Goal: Task Accomplishment & Management: Use online tool/utility

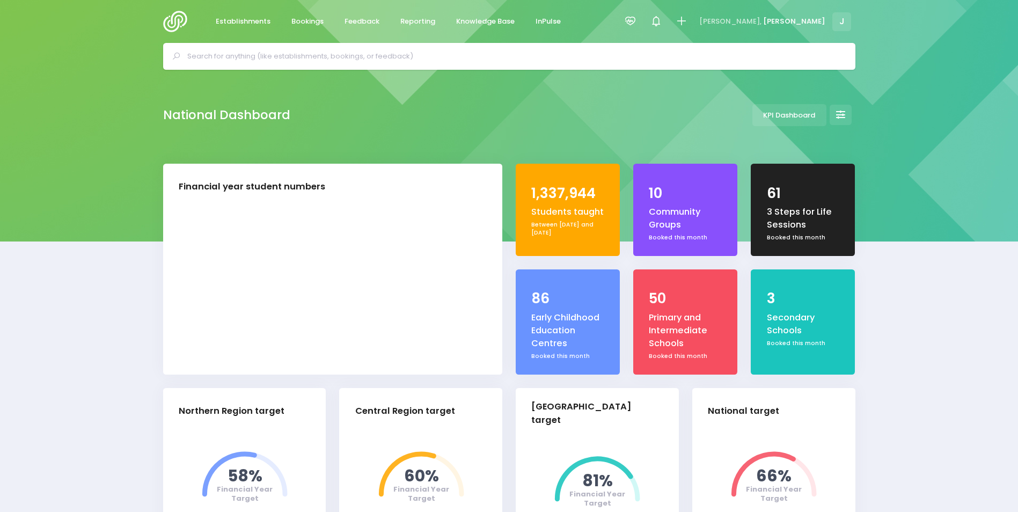
select select "5"
click at [405, 21] on span "Reporting" at bounding box center [417, 21] width 35 height 11
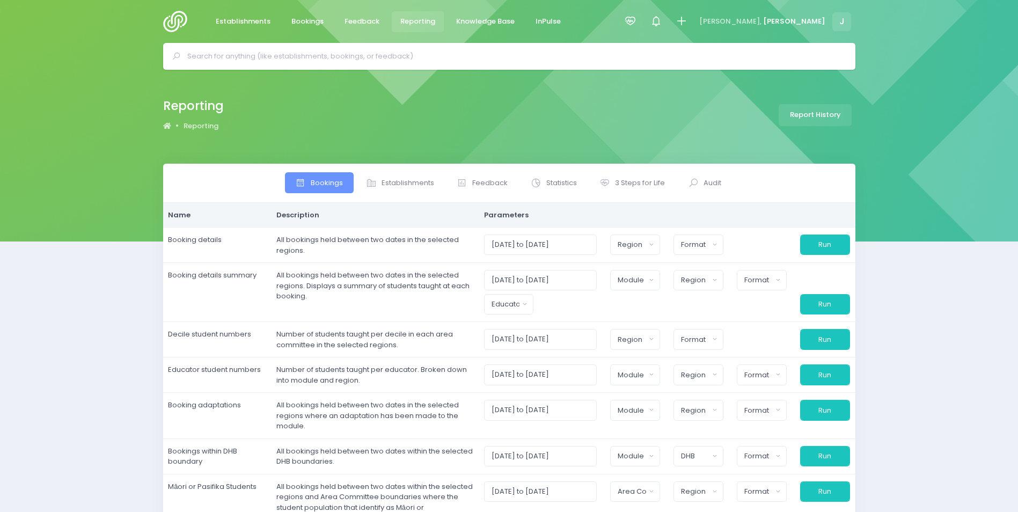
select select
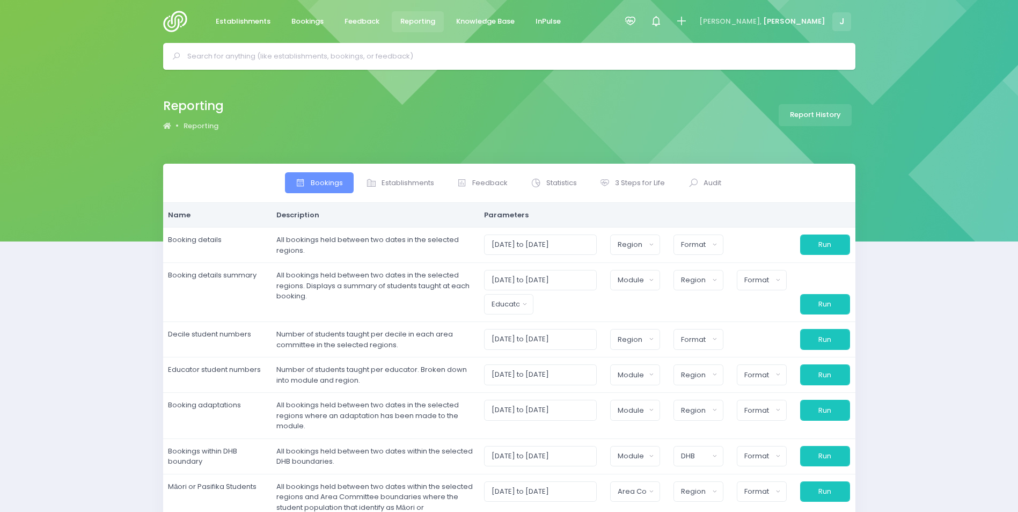
select select
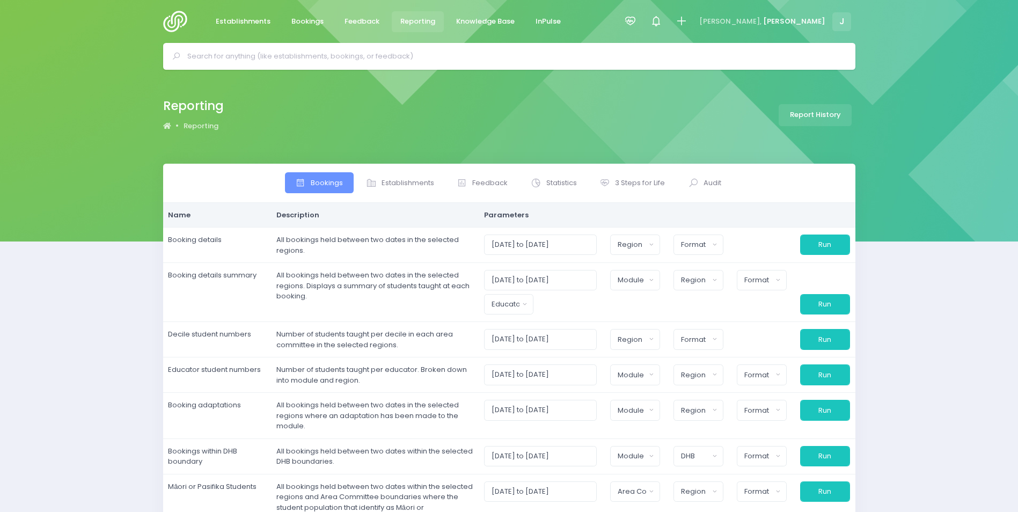
select select
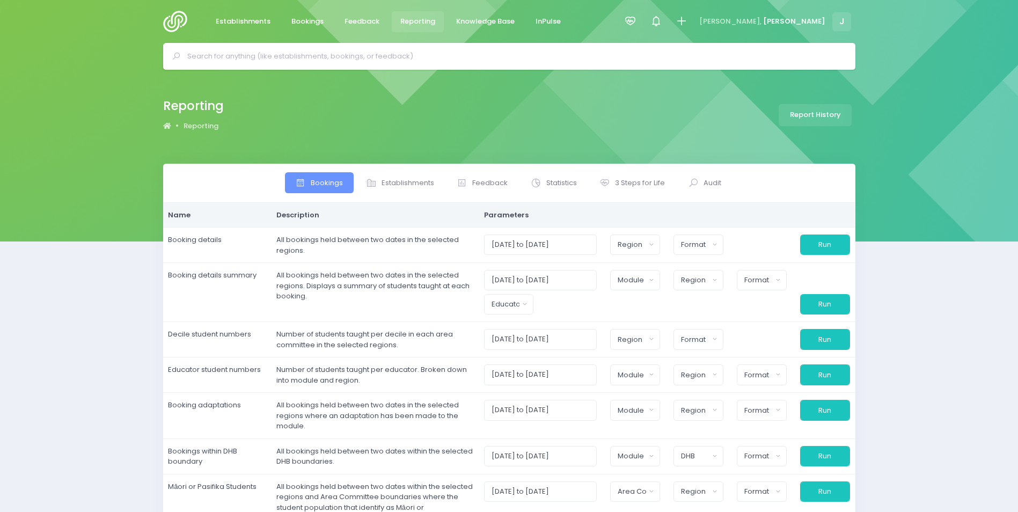
select select
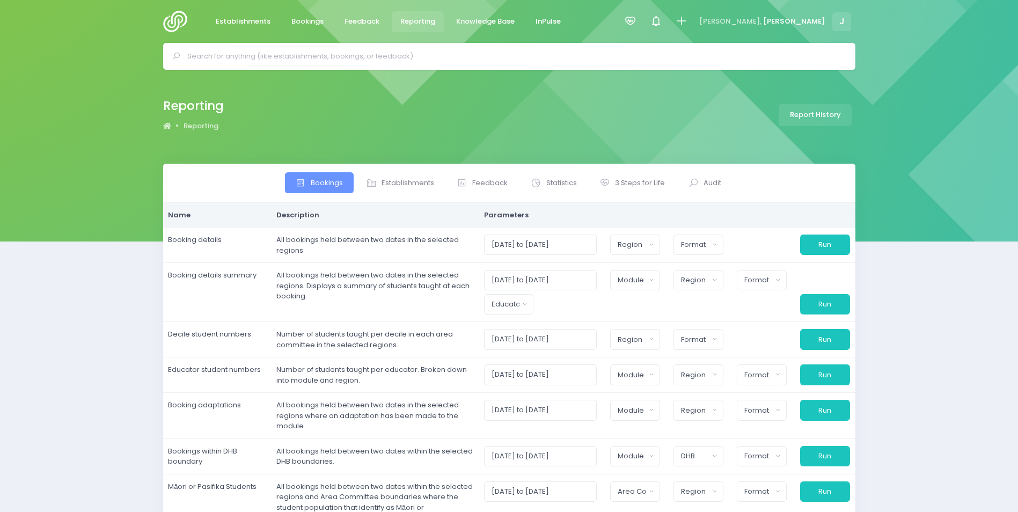
select select
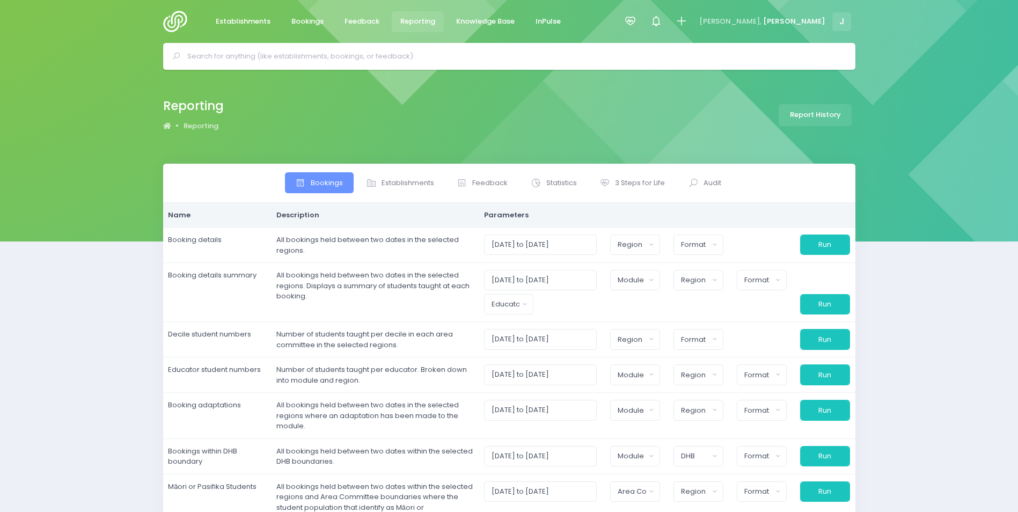
select select
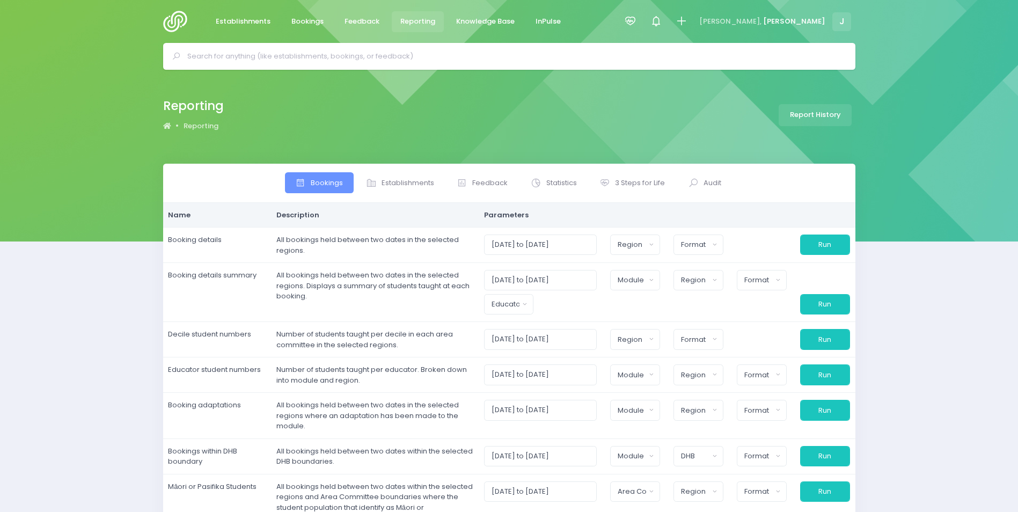
select select
click at [389, 180] on span "Establishments" at bounding box center [407, 183] width 53 height 11
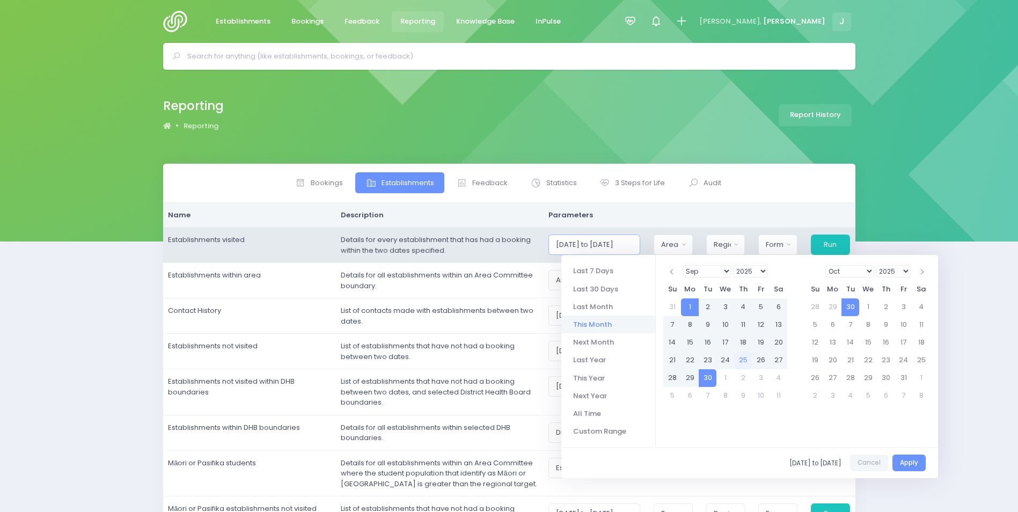
click at [565, 249] on input "01/09/2025 to 30/09/2025" at bounding box center [593, 244] width 91 height 20
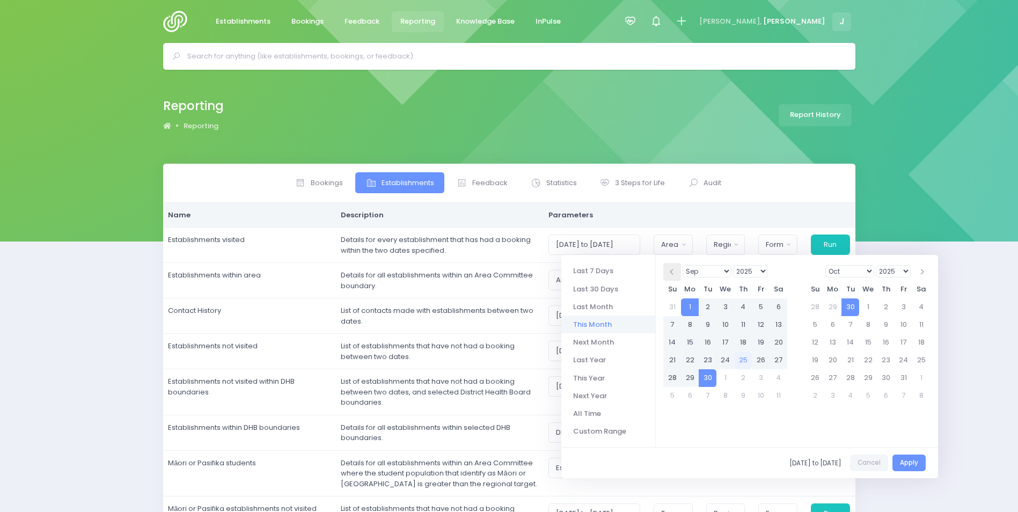
click at [669, 271] on th at bounding box center [672, 272] width 18 height 18
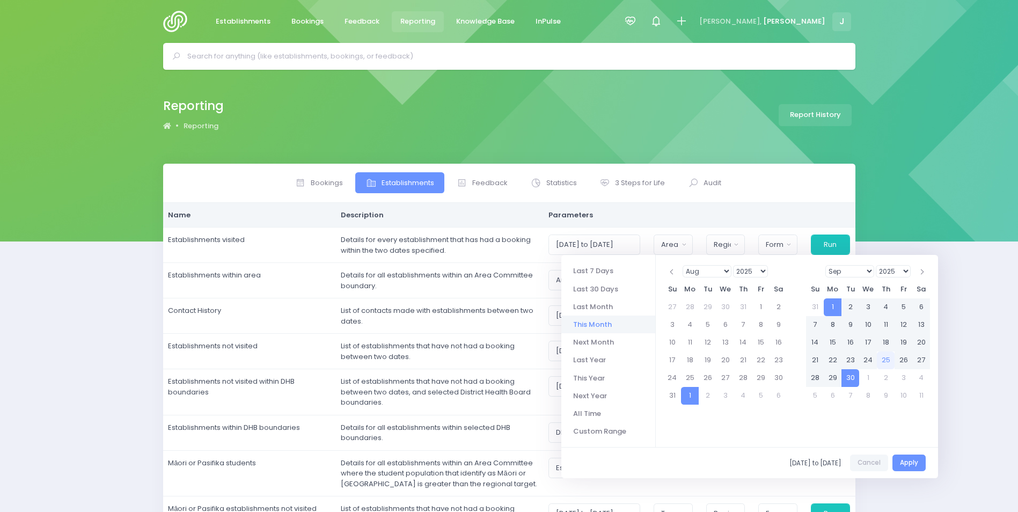
click at [668, 271] on th at bounding box center [672, 272] width 18 height 18
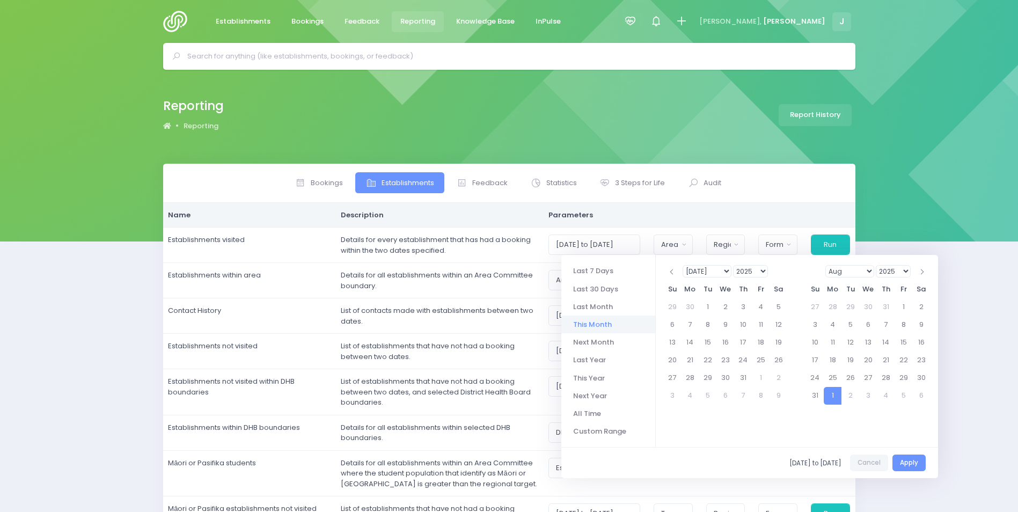
click at [738, 271] on select "1925 1926 1927 1928 1929 1930 1931 1932 1933 1934 1935 1936 1937 1938 1939 1940…" at bounding box center [750, 271] width 35 height 12
click at [922, 276] on th at bounding box center [921, 272] width 18 height 18
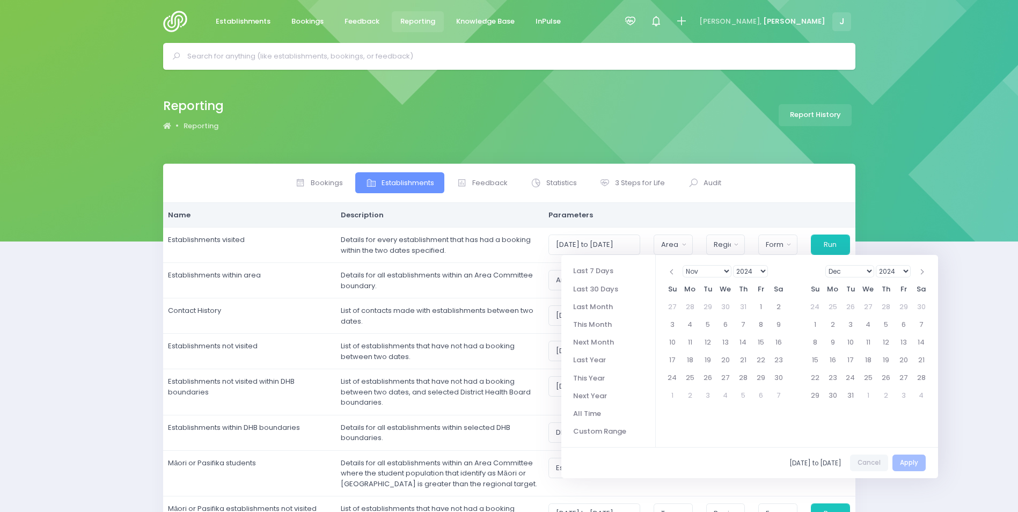
click at [922, 276] on th at bounding box center [921, 272] width 18 height 18
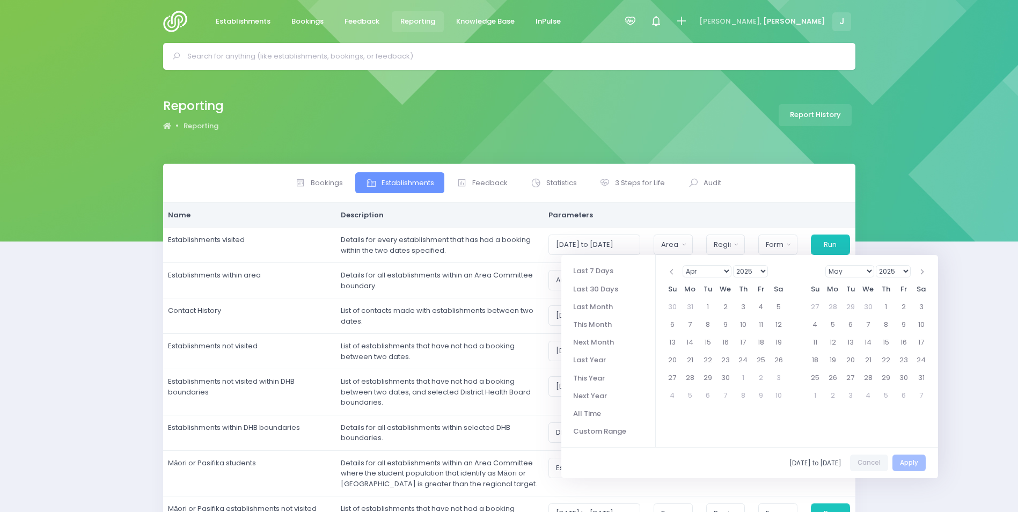
click at [922, 276] on th at bounding box center [921, 272] width 18 height 18
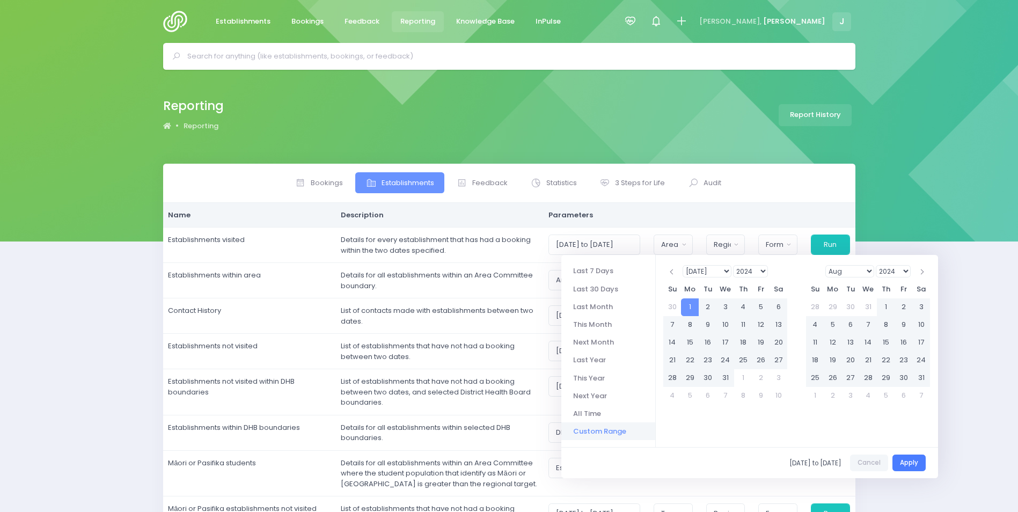
click at [908, 464] on button "Apply" at bounding box center [908, 462] width 33 height 17
type input "01/07/2024 to 30/06/2025"
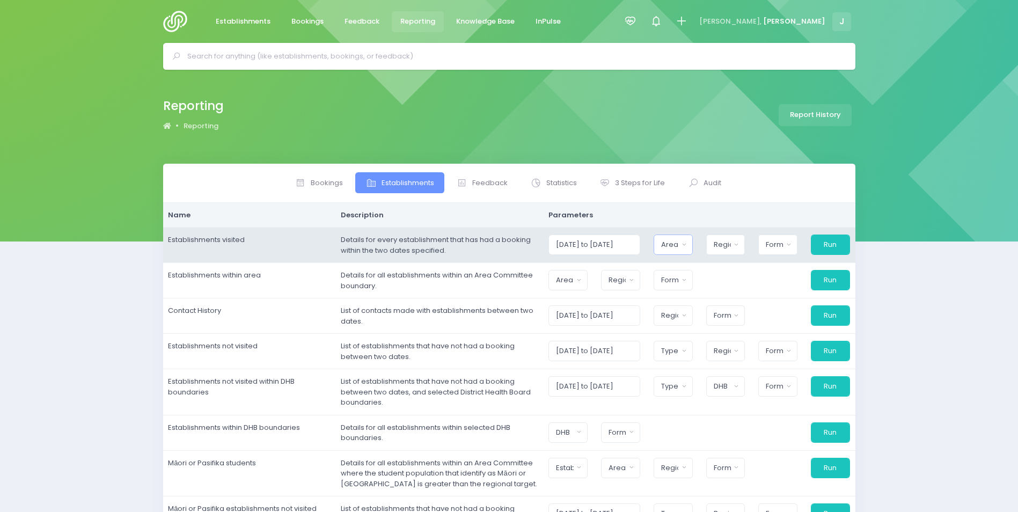
click at [668, 244] on button "Area Committee" at bounding box center [672, 244] width 39 height 20
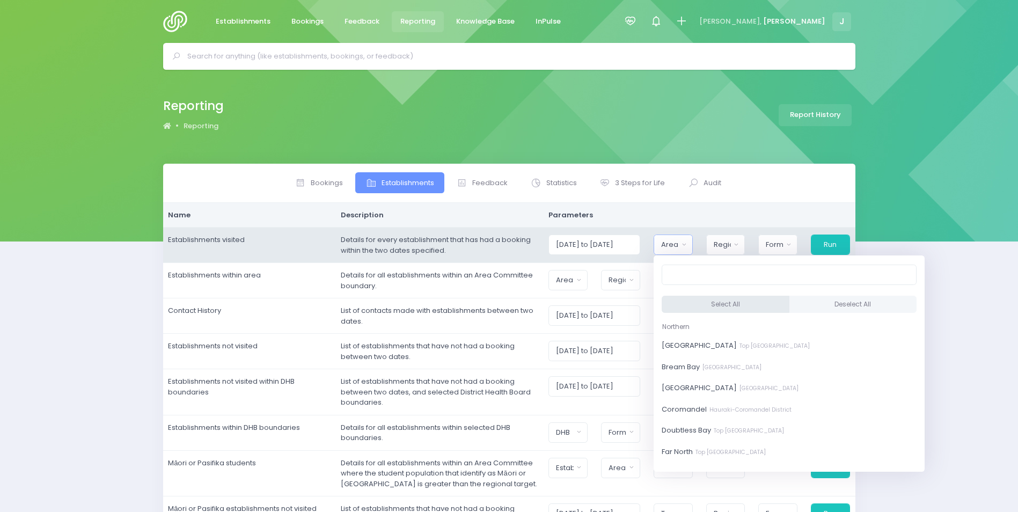
click at [708, 299] on button "Select All" at bounding box center [725, 305] width 128 height 18
select select "Bay of Islands"
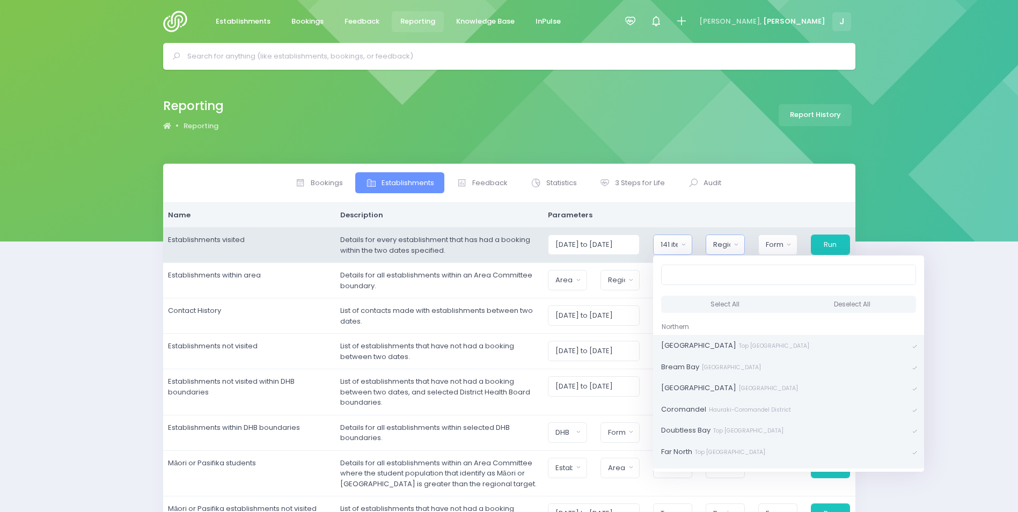
click at [728, 239] on div "Region" at bounding box center [722, 244] width 18 height 11
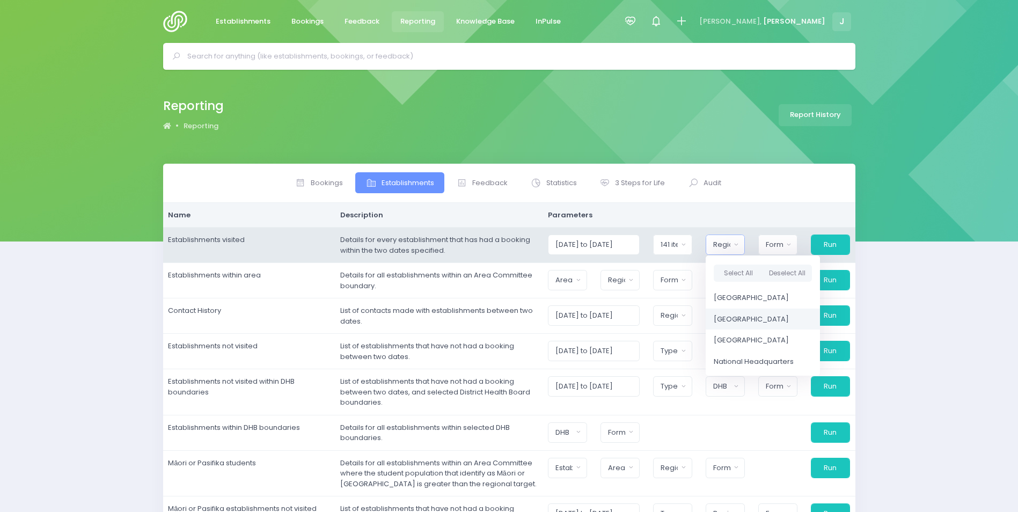
click at [763, 320] on span "[GEOGRAPHIC_DATA]" at bounding box center [750, 319] width 75 height 11
select select "Central"
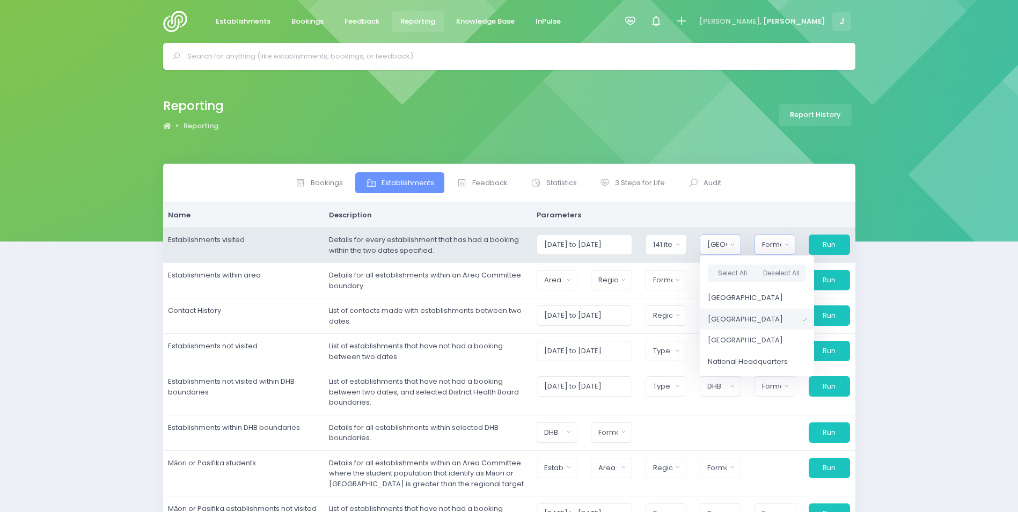
click at [778, 246] on div "Format" at bounding box center [771, 244] width 19 height 11
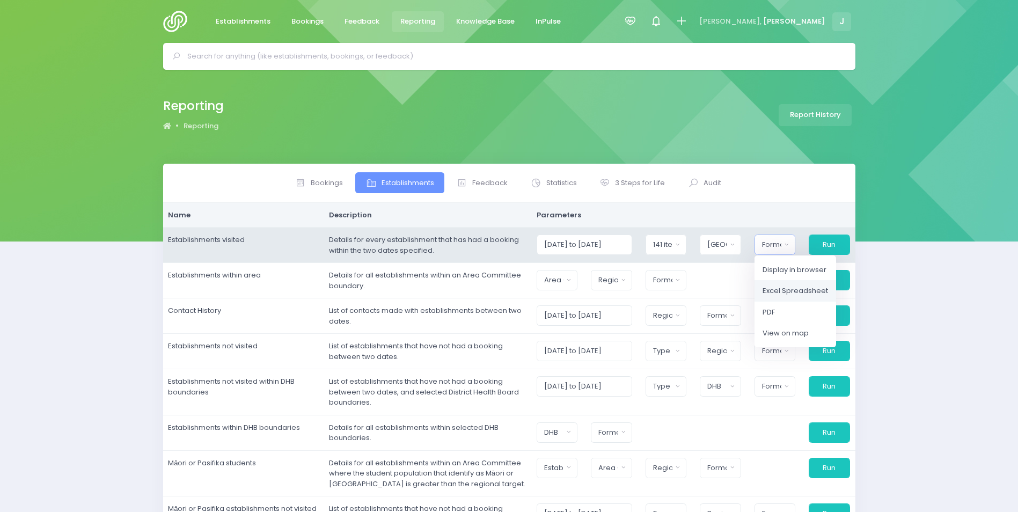
click at [791, 289] on span "Excel Spreadsheet" at bounding box center [794, 290] width 65 height 11
select select "excel"
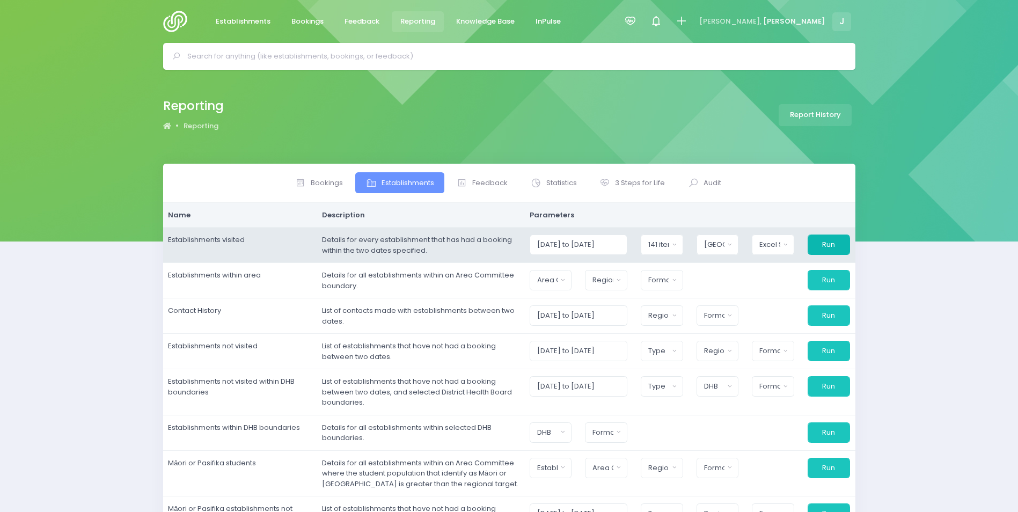
click at [827, 242] on button "Run" at bounding box center [828, 244] width 42 height 20
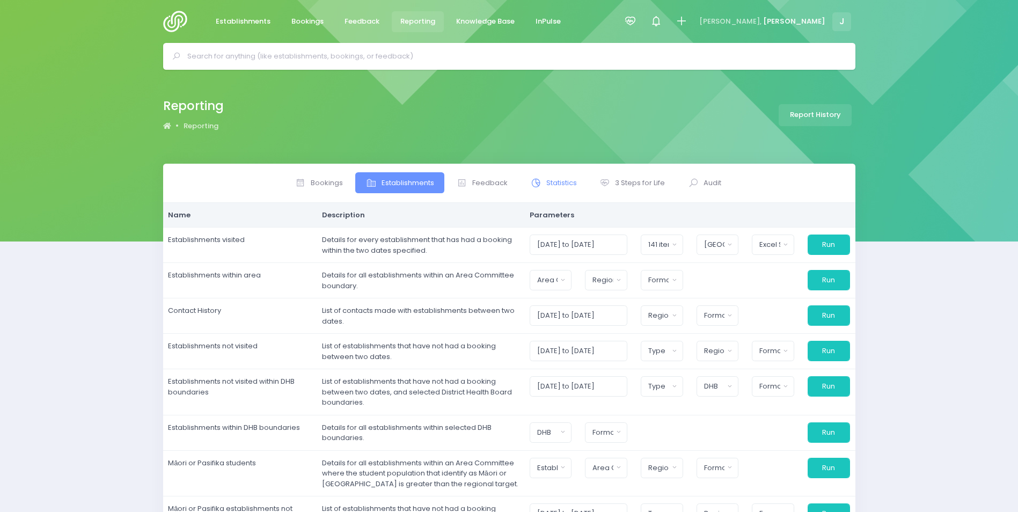
click at [560, 185] on span "Statistics" at bounding box center [561, 183] width 31 height 11
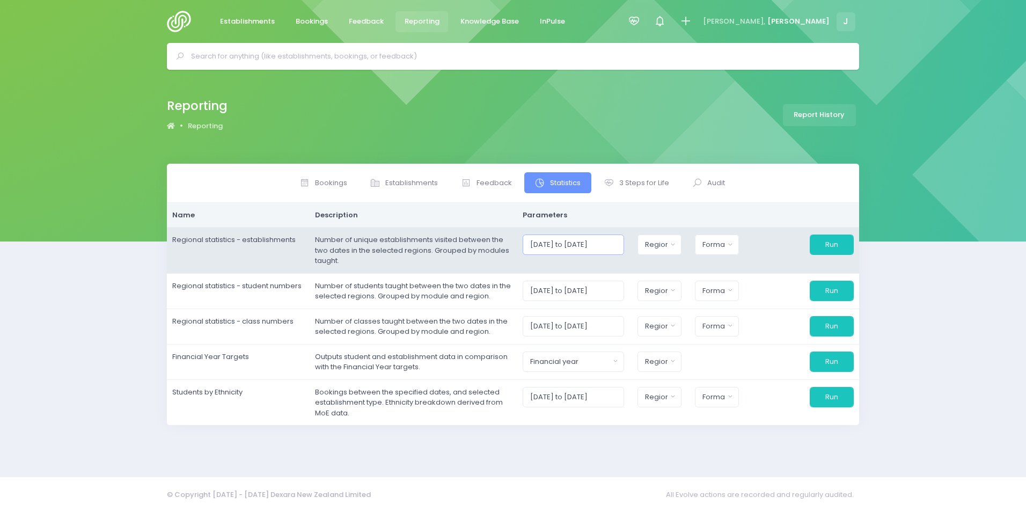
click at [542, 247] on input "01/09/2025 to 30/09/2025" at bounding box center [572, 244] width 101 height 20
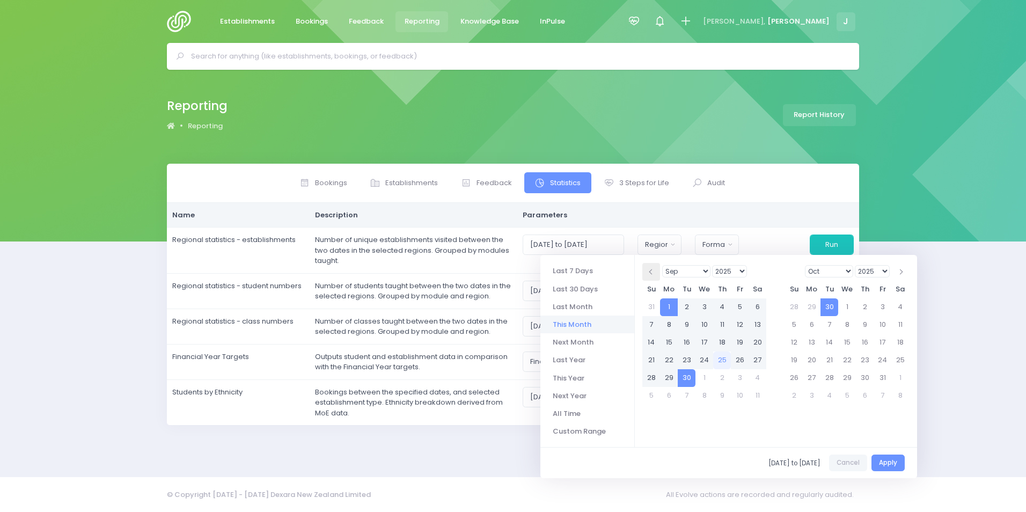
click at [651, 270] on span at bounding box center [651, 271] width 5 height 5
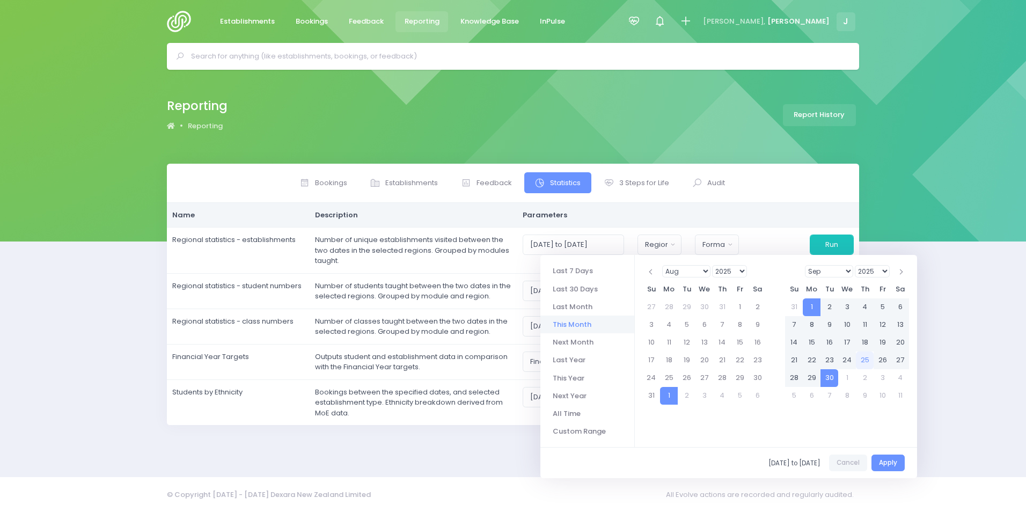
click at [651, 270] on span at bounding box center [651, 271] width 5 height 5
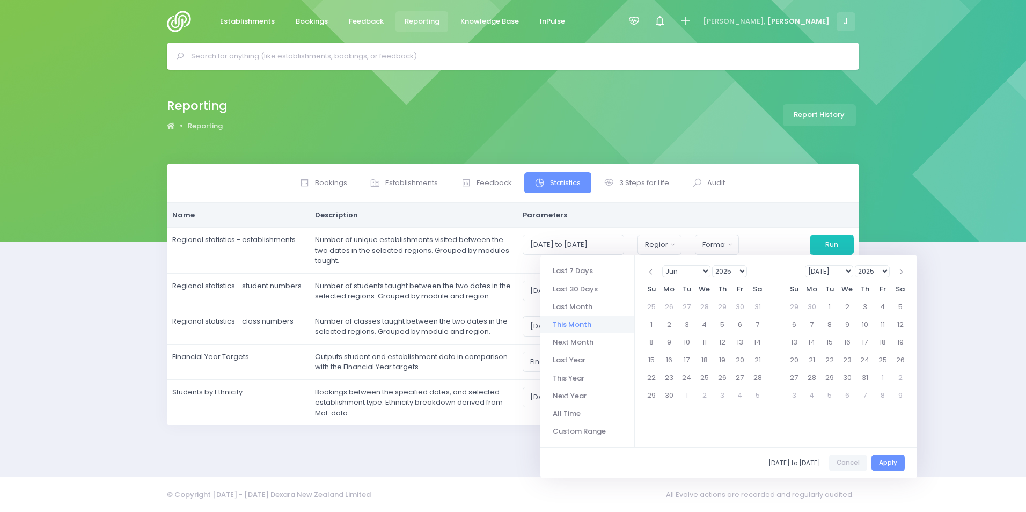
click at [651, 270] on span at bounding box center [651, 271] width 5 height 5
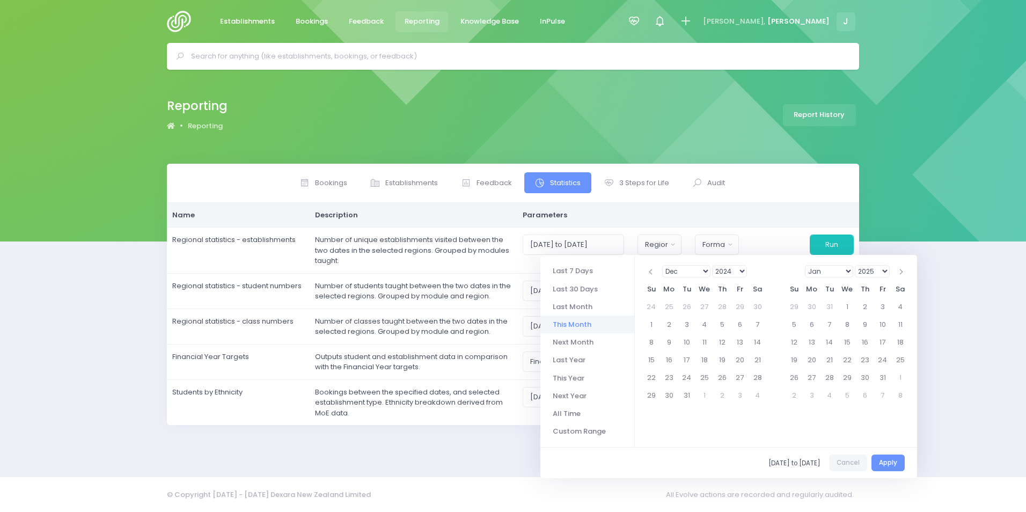
click at [651, 270] on span at bounding box center [651, 271] width 5 height 5
click at [719, 268] on select "1925 1926 1927 1928 1929 1930 1931 1932 1933 1934 1935 1936 1937 1938 1939 1940…" at bounding box center [729, 271] width 35 height 12
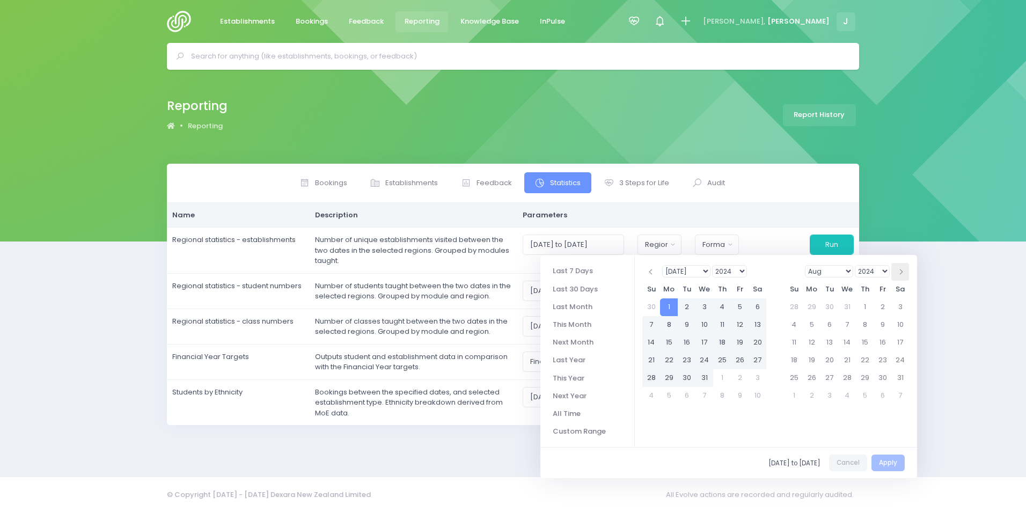
click at [900, 270] on span at bounding box center [899, 271] width 5 height 5
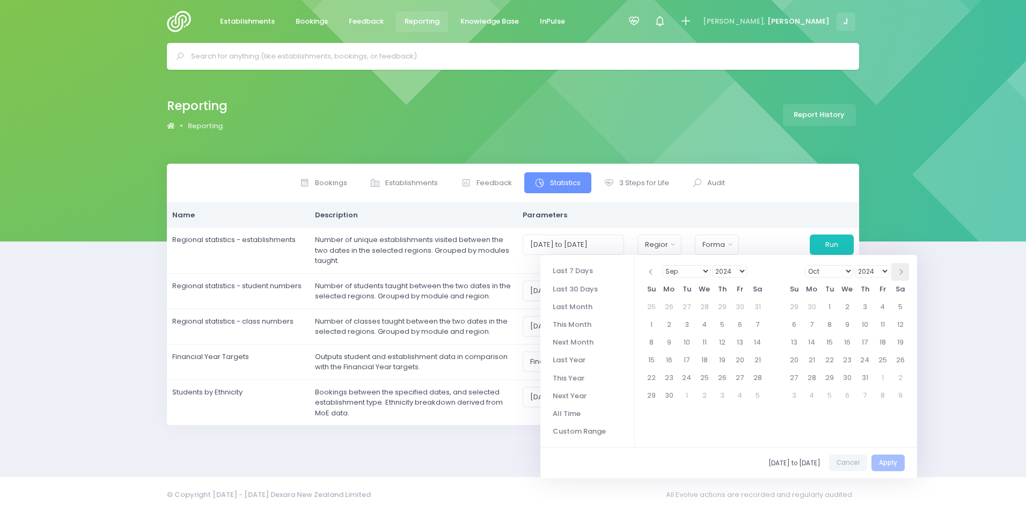
click at [900, 272] on span at bounding box center [899, 271] width 5 height 5
click at [900, 273] on span at bounding box center [899, 271] width 5 height 5
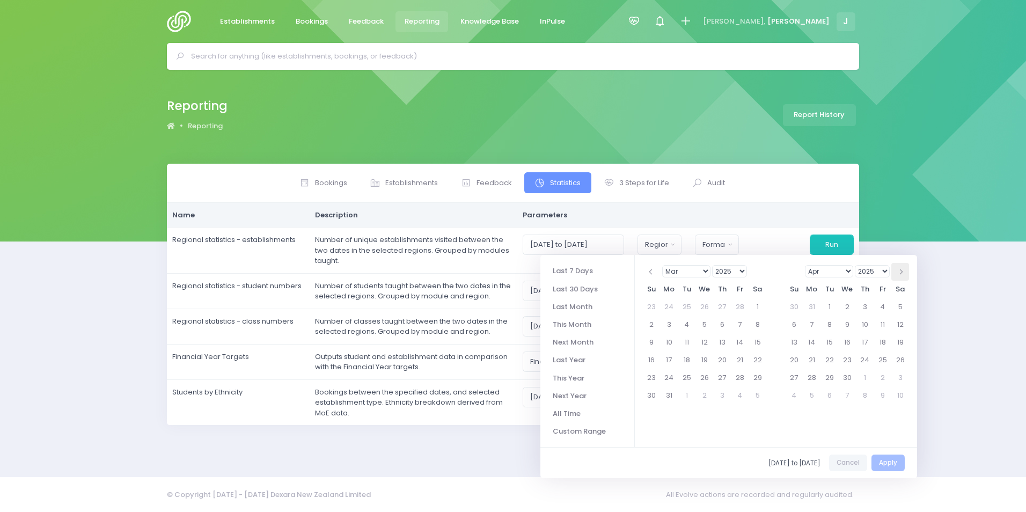
click at [899, 274] on span at bounding box center [899, 271] width 5 height 5
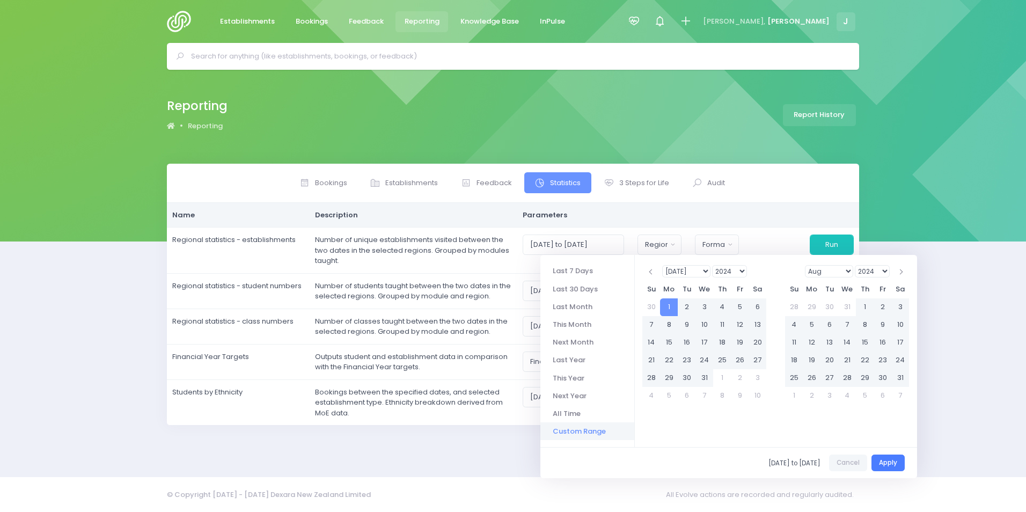
click at [890, 464] on button "Apply" at bounding box center [887, 462] width 33 height 17
type input "01/07/2024 to 30/06/2025"
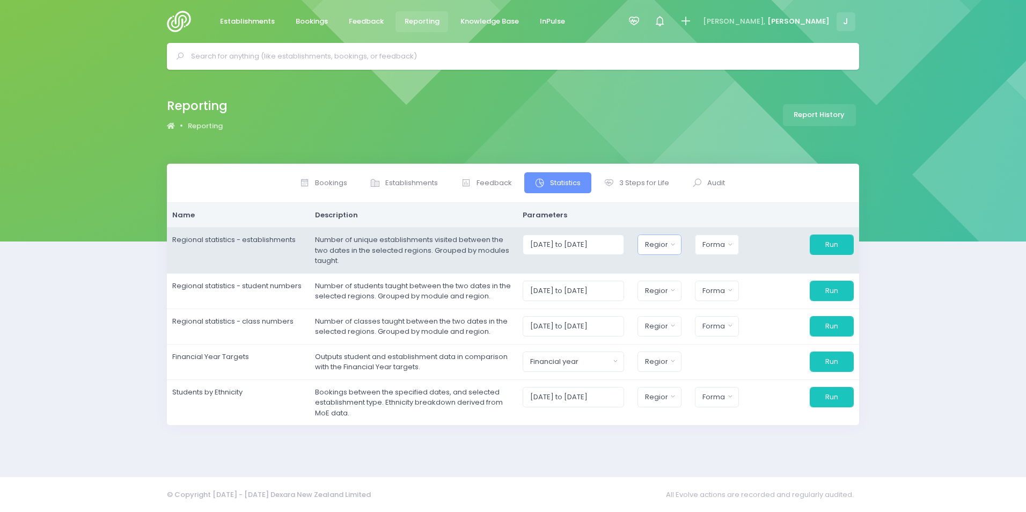
click at [667, 247] on div "Region" at bounding box center [656, 244] width 23 height 11
click at [689, 315] on span "[GEOGRAPHIC_DATA]" at bounding box center [682, 319] width 75 height 11
select select "Central"
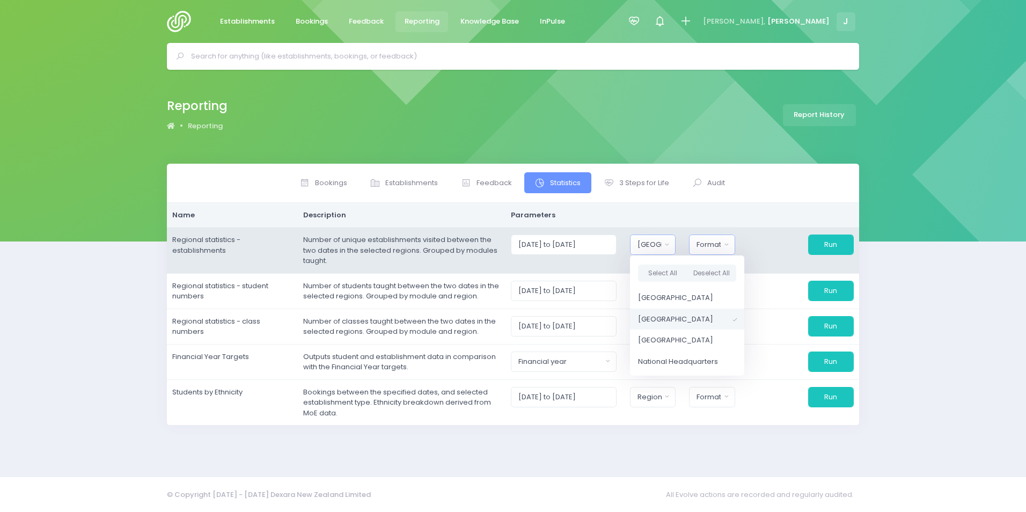
click at [720, 244] on div "Format" at bounding box center [708, 244] width 24 height 11
drag, startPoint x: 735, startPoint y: 289, endPoint x: 792, endPoint y: 259, distance: 64.5
click at [734, 289] on span "Excel Spreadsheet" at bounding box center [729, 290] width 65 height 11
select select "excel"
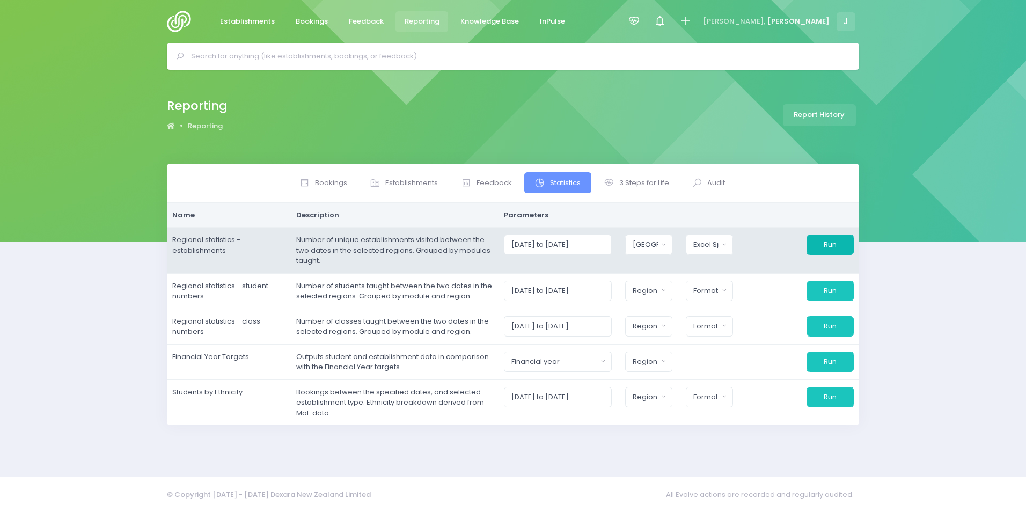
click at [833, 242] on button "Run" at bounding box center [829, 244] width 47 height 20
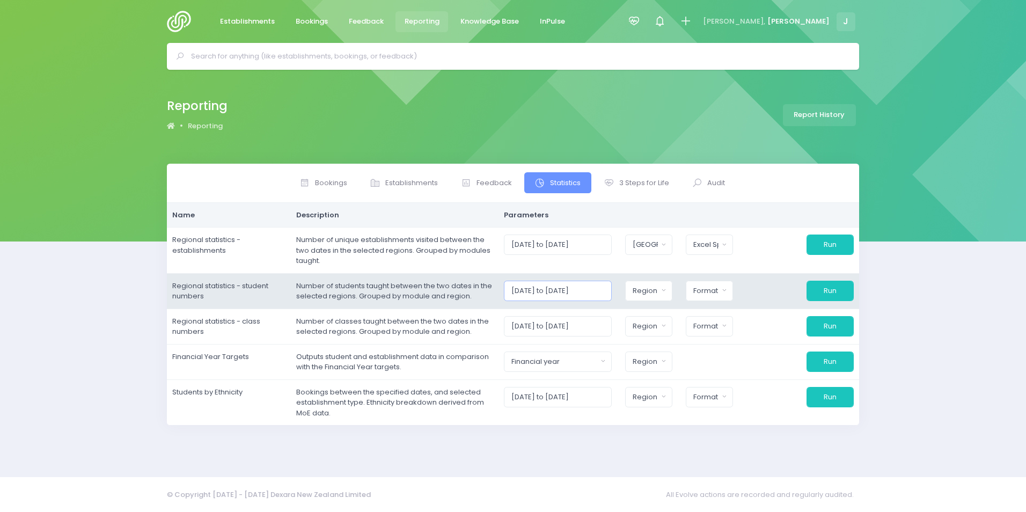
click at [555, 292] on input "01/09/2025 to 30/09/2025" at bounding box center [558, 291] width 108 height 20
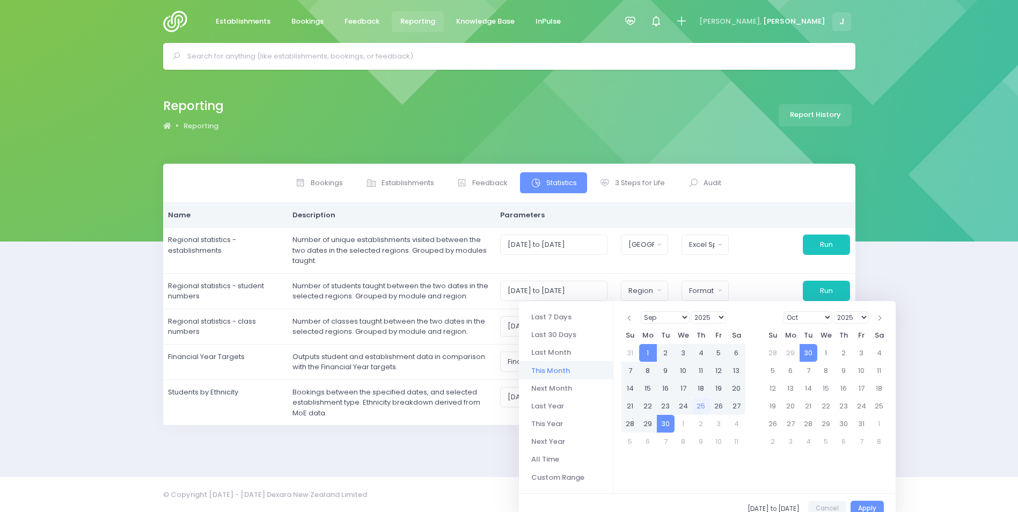
click at [711, 316] on select "1925 1926 1927 1928 1929 1930 1931 1932 1933 1934 1935 1936 1937 1938 1939 1940…" at bounding box center [708, 317] width 35 height 12
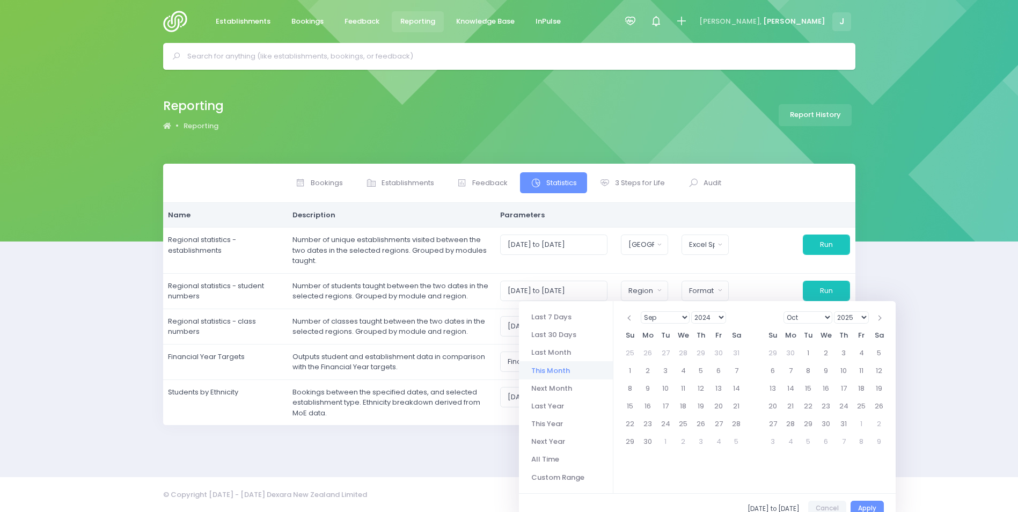
click at [662, 316] on select "Jan Feb Mar Apr May Jun Jul Aug Sep Oct Nov Dec" at bounding box center [664, 317] width 49 height 12
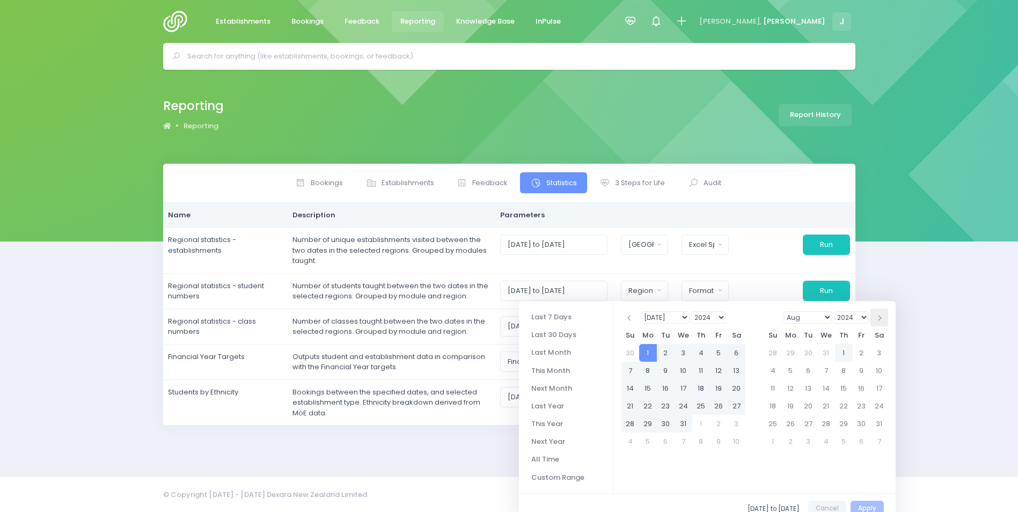
click at [880, 317] on span at bounding box center [878, 317] width 5 height 5
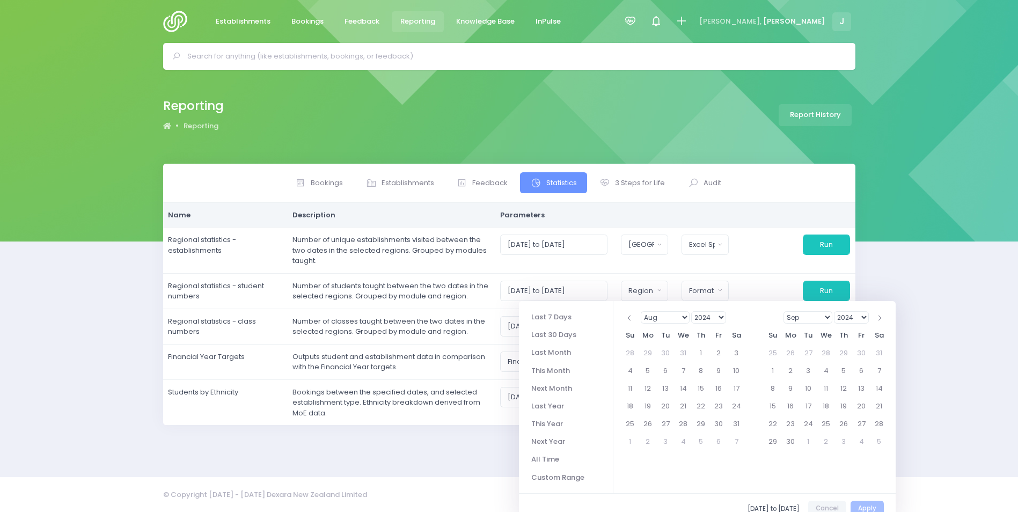
click at [880, 317] on span at bounding box center [878, 317] width 5 height 5
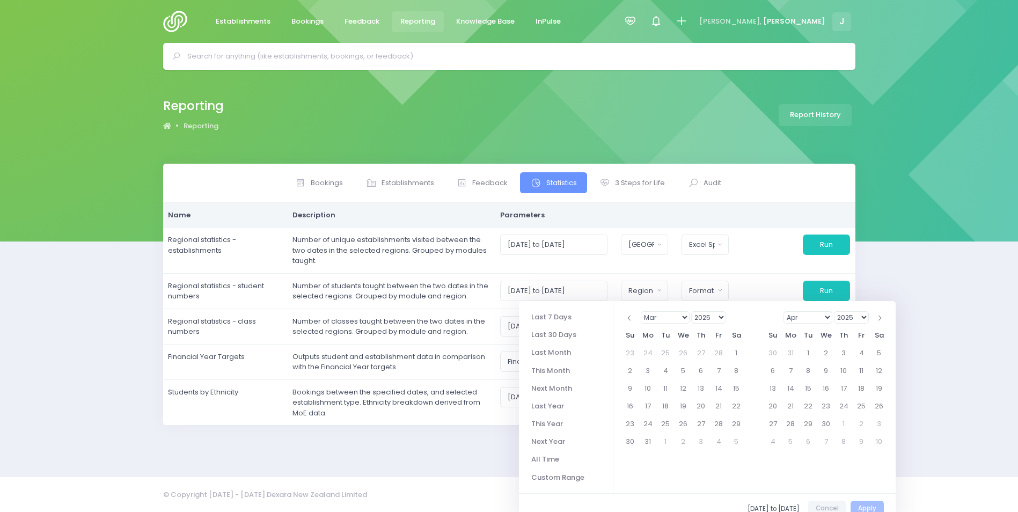
click at [880, 317] on span at bounding box center [878, 317] width 5 height 5
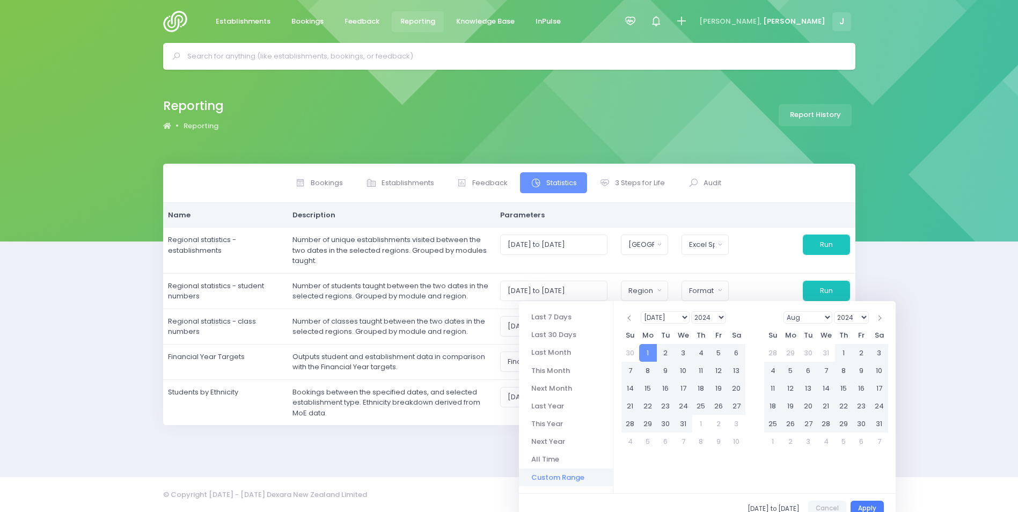
click at [867, 508] on button "Apply" at bounding box center [866, 508] width 33 height 17
type input "01/07/2024 to 30/06/2025"
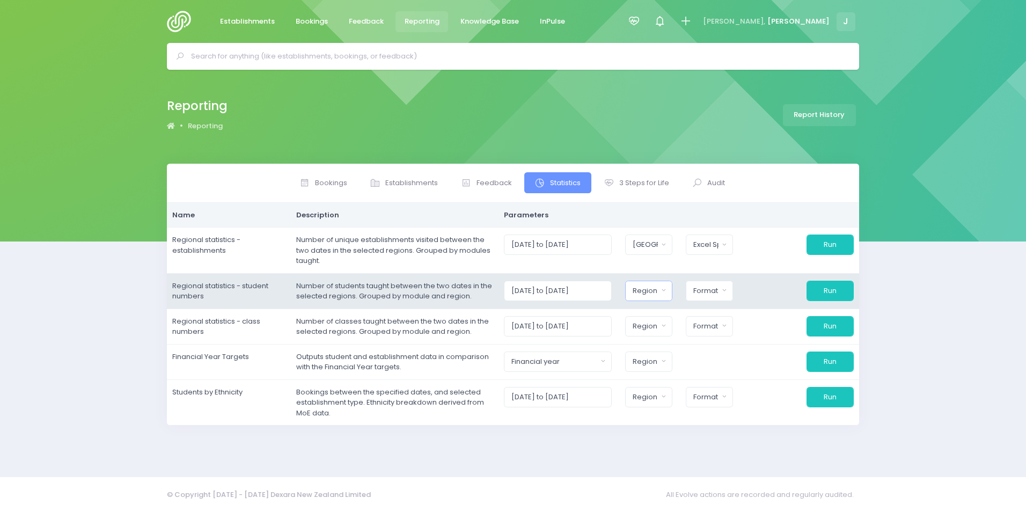
click at [658, 292] on div "Region" at bounding box center [644, 290] width 25 height 11
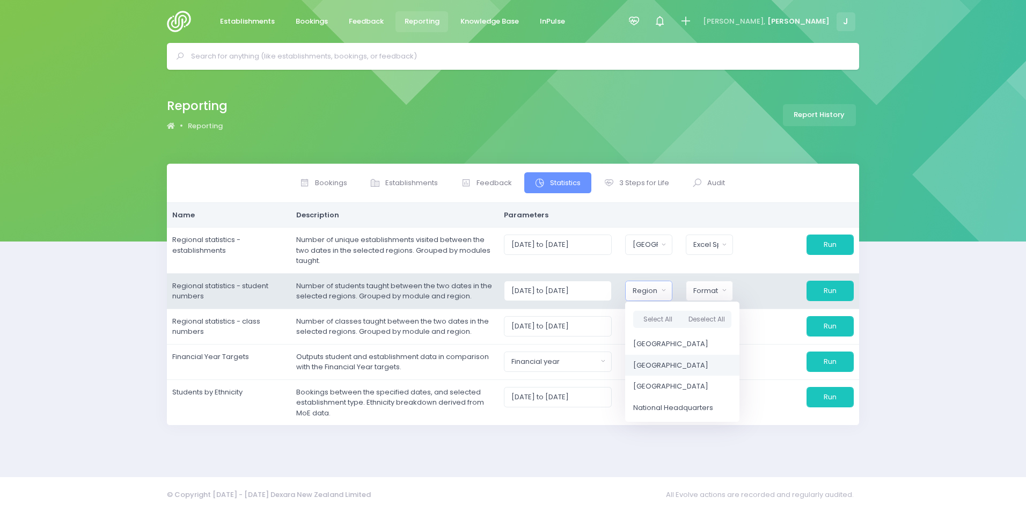
click at [667, 365] on span "[GEOGRAPHIC_DATA]" at bounding box center [670, 364] width 75 height 11
select select "Central"
click at [711, 292] on div "Format" at bounding box center [705, 290] width 25 height 11
click at [733, 335] on span "Excel Spreadsheet" at bounding box center [726, 337] width 65 height 11
select select "excel"
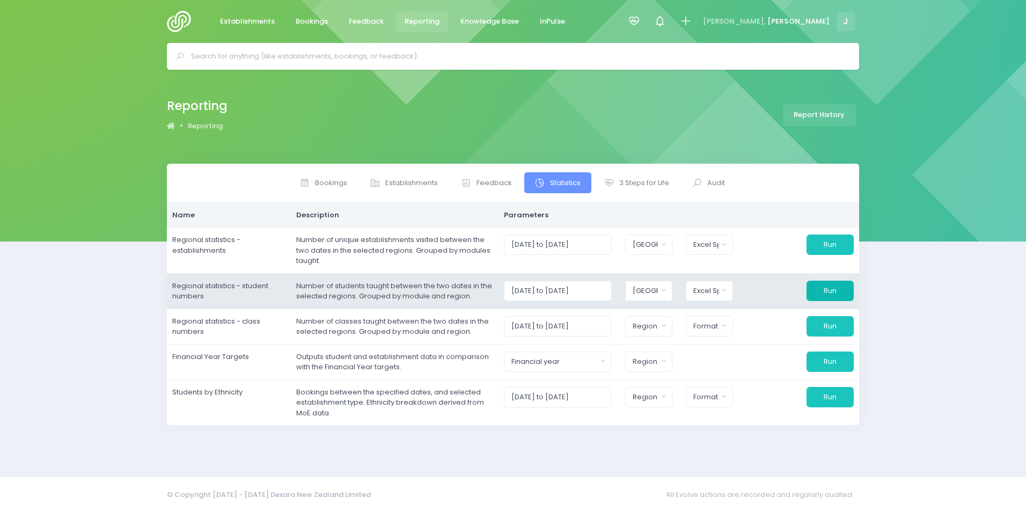
click at [826, 284] on button "Run" at bounding box center [829, 291] width 47 height 20
